Goal: Check status: Check status

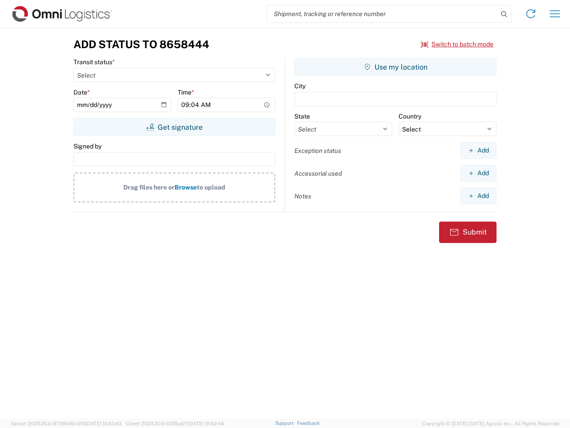
click at [383, 14] on input "search" at bounding box center [382, 13] width 231 height 17
click at [504, 14] on icon at bounding box center [504, 14] width 12 height 12
click at [531, 14] on icon at bounding box center [531, 14] width 14 height 14
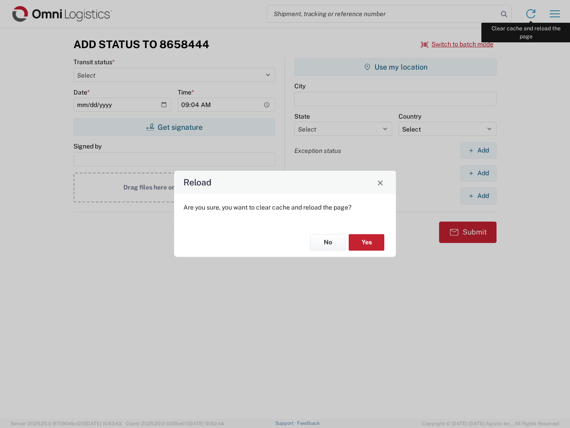
click at [555, 14] on div "Reload Are you sure, you want to clear cache and reload the page? No Yes" at bounding box center [285, 214] width 570 height 428
click at [458, 44] on div "Reload Are you sure, you want to clear cache and reload the page? No Yes" at bounding box center [285, 214] width 570 height 428
click at [174, 127] on div "Reload Are you sure, you want to clear cache and reload the page? No Yes" at bounding box center [285, 214] width 570 height 428
click at [396, 67] on div "Reload Are you sure, you want to clear cache and reload the page? No Yes" at bounding box center [285, 214] width 570 height 428
click at [478, 150] on div "Reload Are you sure, you want to clear cache and reload the page? No Yes" at bounding box center [285, 214] width 570 height 428
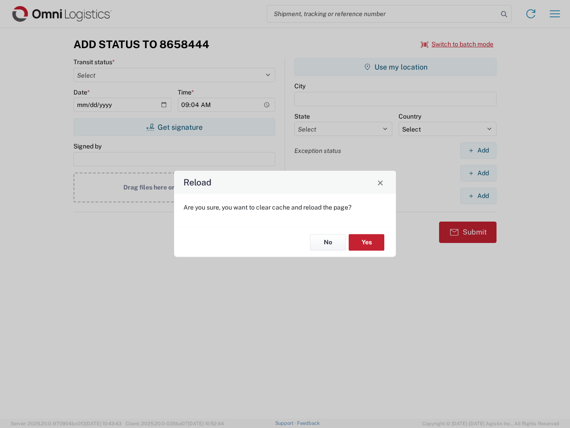
click at [478, 173] on div "Reload Are you sure, you want to clear cache and reload the page? No Yes" at bounding box center [285, 214] width 570 height 428
click at [478, 196] on div "Reload Are you sure, you want to clear cache and reload the page? No Yes" at bounding box center [285, 214] width 570 height 428
